Goal: Information Seeking & Learning: Learn about a topic

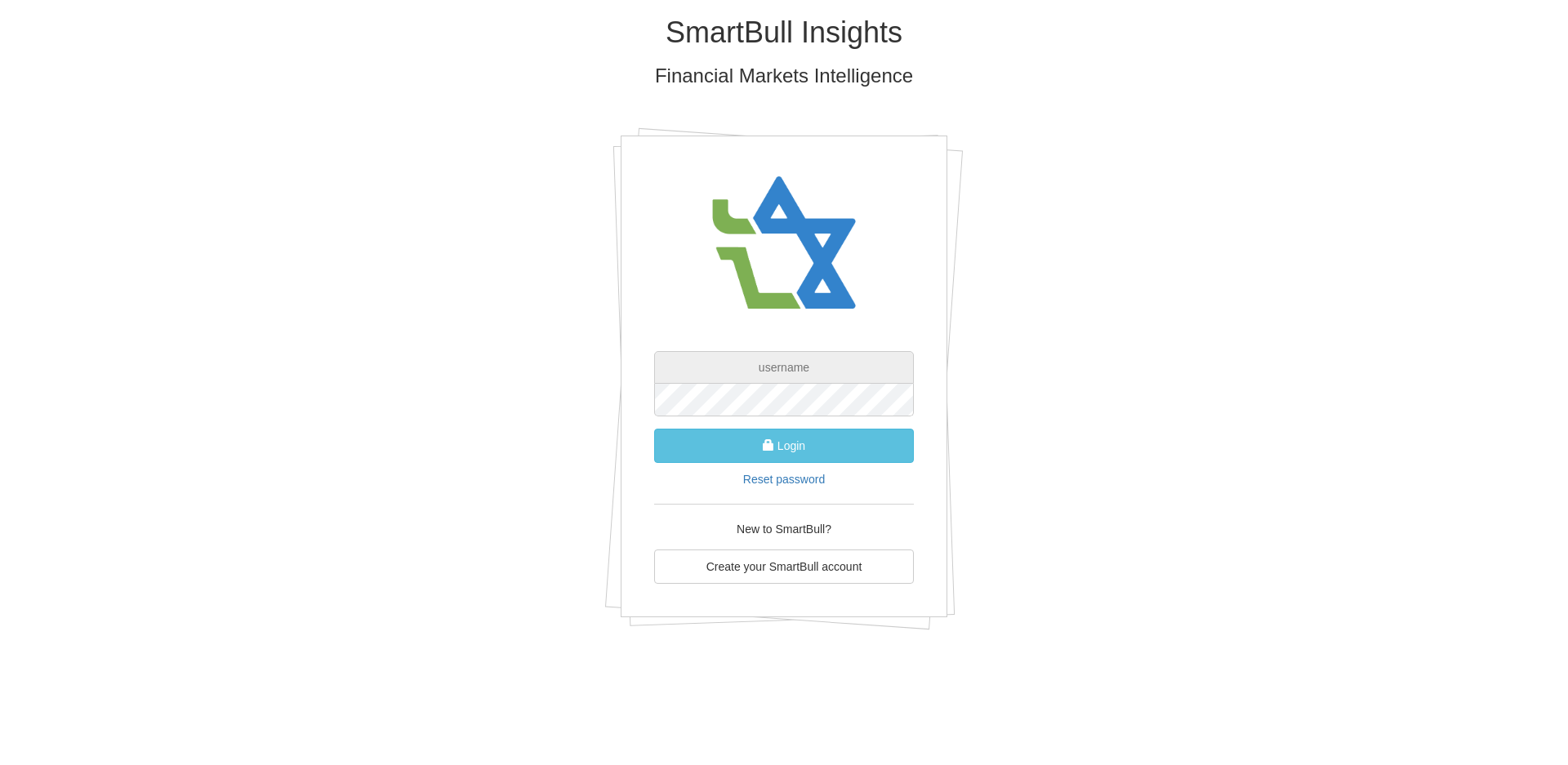
click at [753, 364] on input "text" at bounding box center [784, 367] width 259 height 32
type input "ק"
type input "[EMAIL_ADDRESS][DOMAIN_NAME]"
click at [785, 452] on button "Login" at bounding box center [784, 445] width 259 height 34
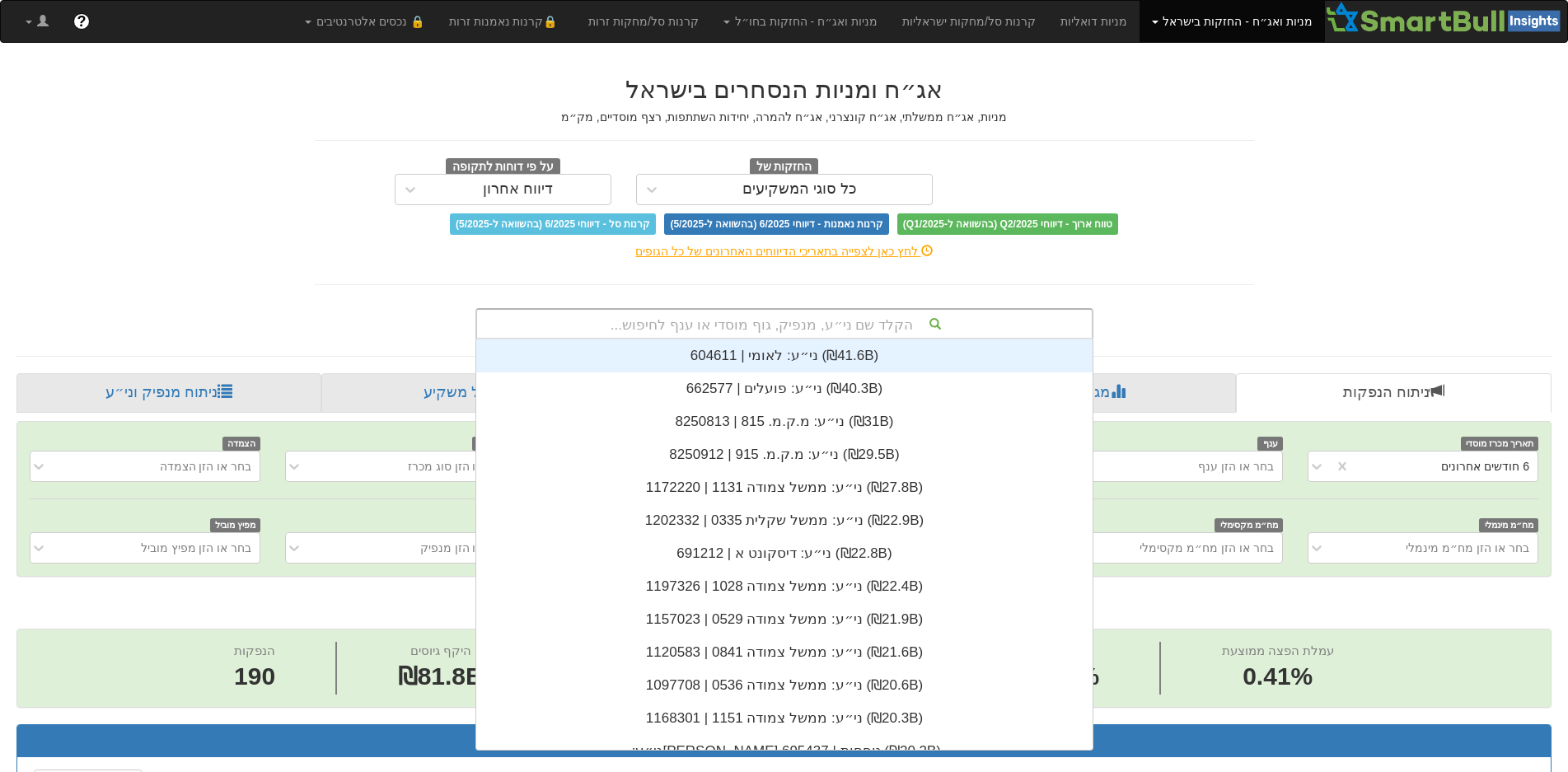
click at [823, 323] on div "הקלד שם ני״ע, מנפיק, גוף מוסדי או ענף לחיפוש..." at bounding box center [785, 324] width 615 height 28
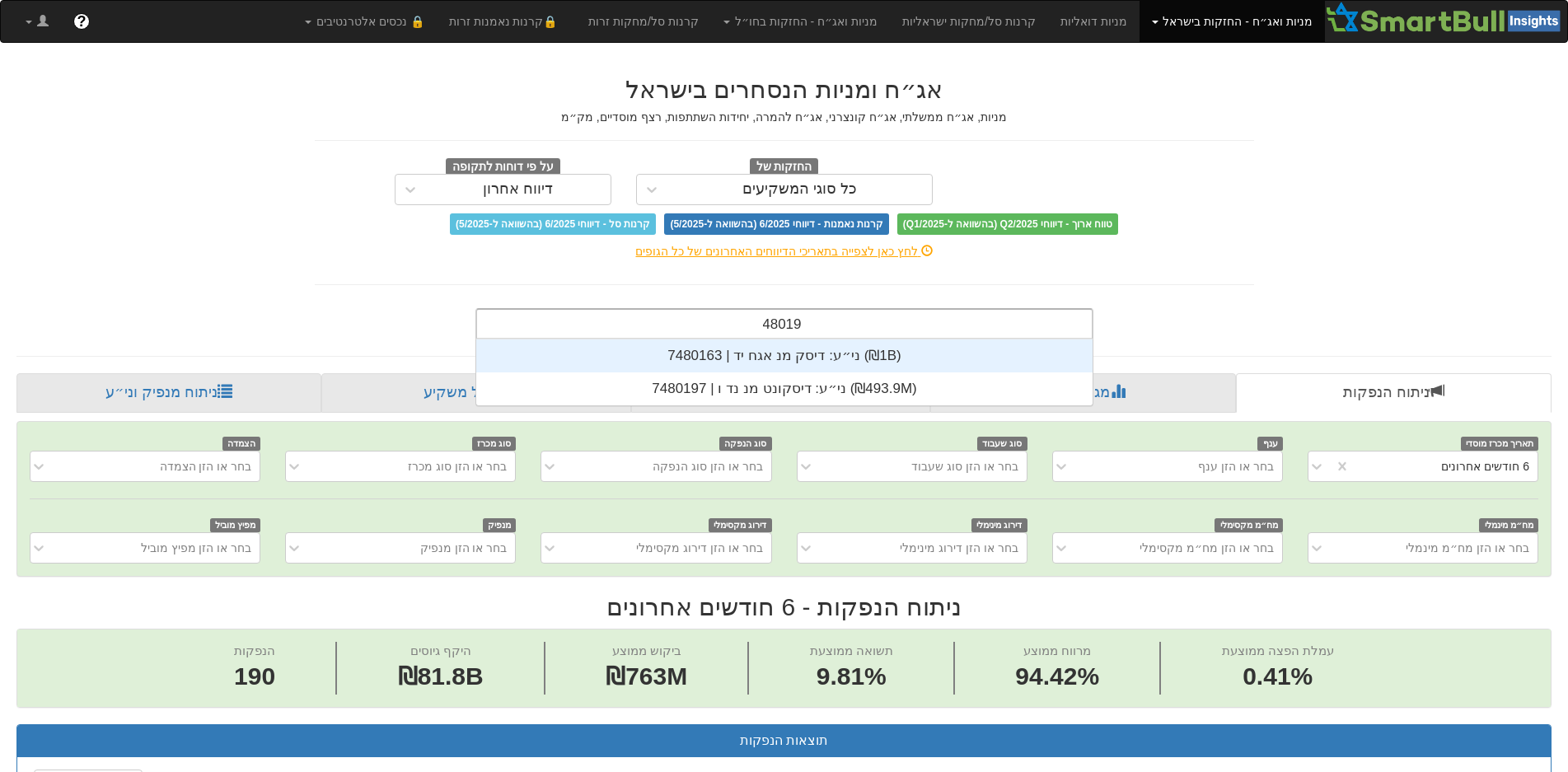
scroll to position [33, 0]
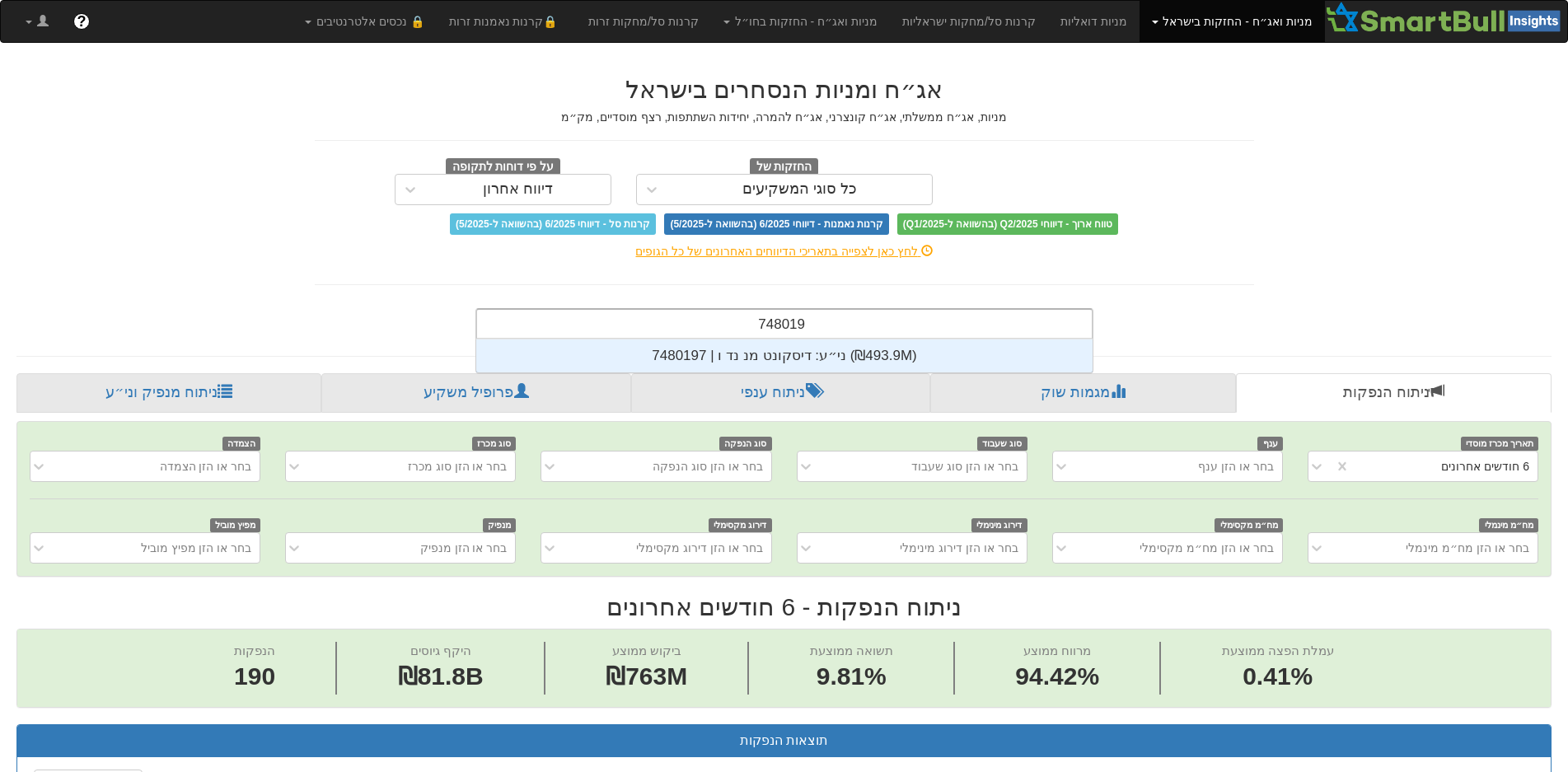
type input "7480197"
click at [820, 358] on div "ני״ע: ‏דיסקונט מנ נד ו | 7480197 ‎(₪493.9M)‎" at bounding box center [785, 355] width 617 height 33
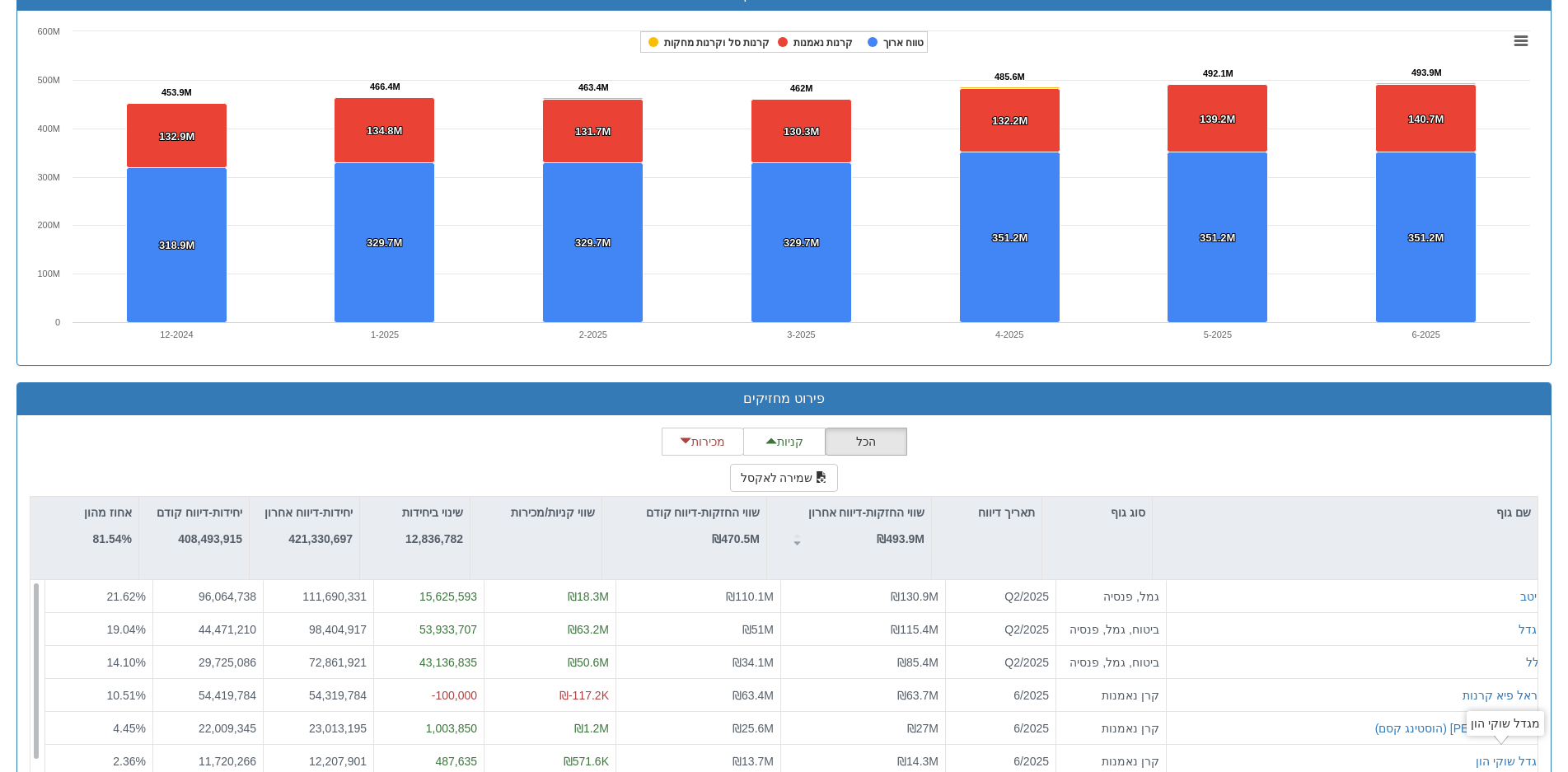
scroll to position [1194, 0]
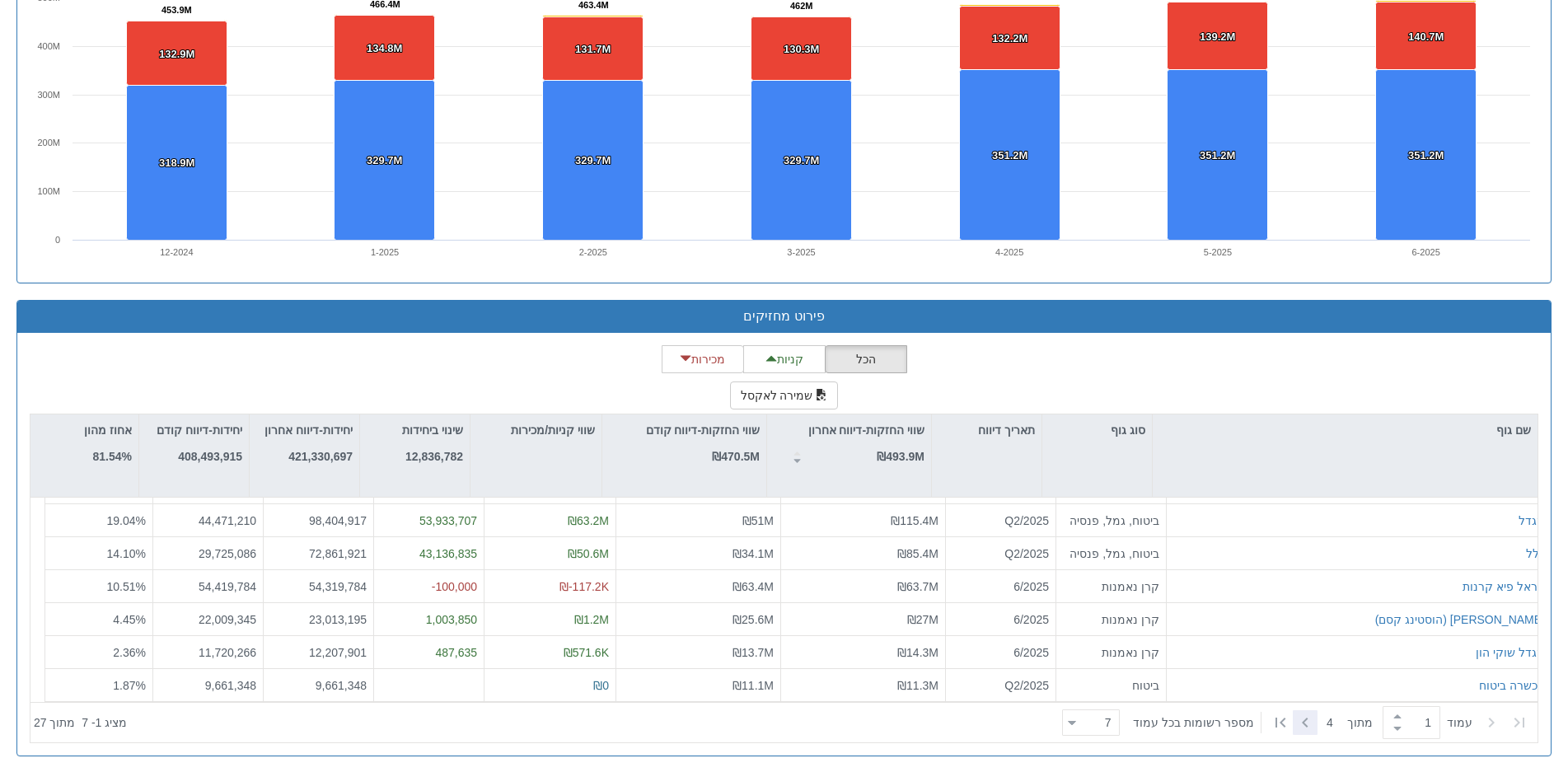
click at [1304, 719] on icon at bounding box center [1304, 722] width 20 height 20
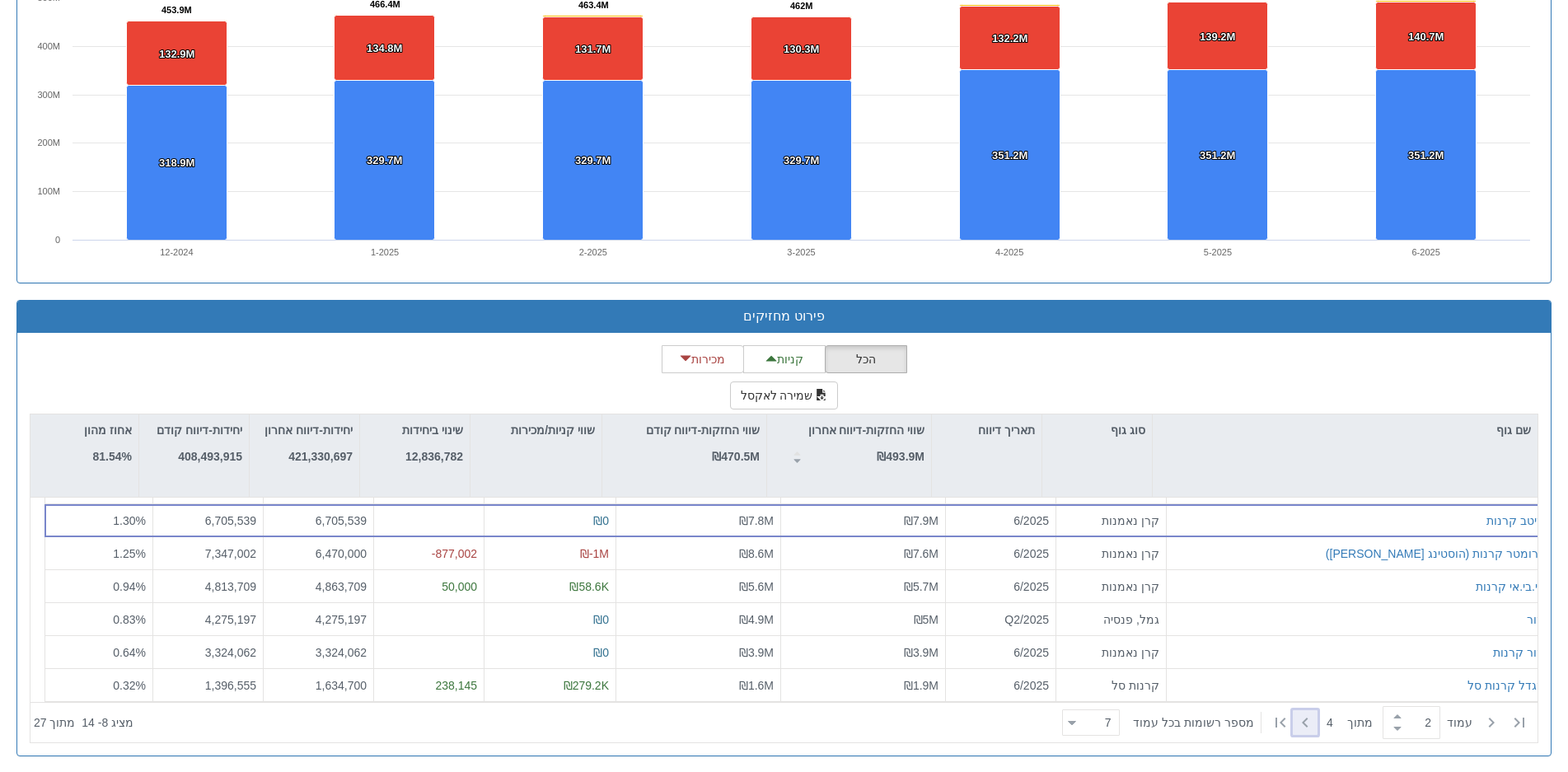
type input "2"
